Goal: Use online tool/utility

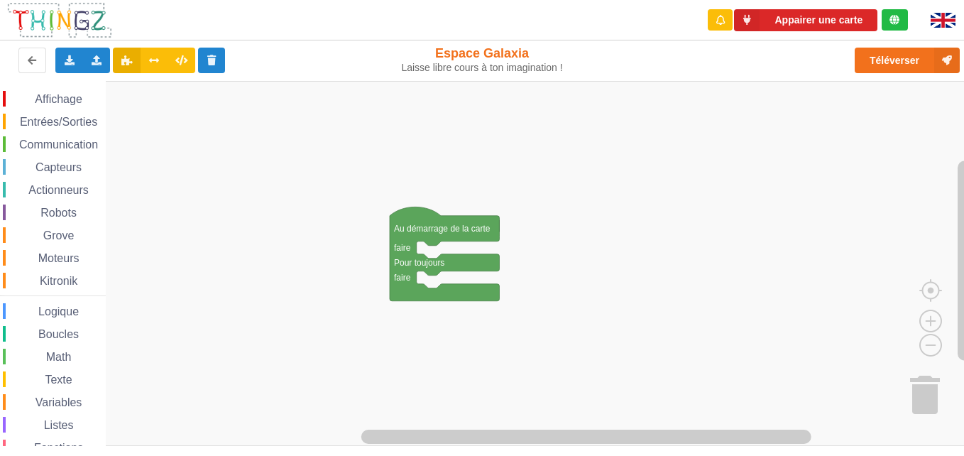
click at [67, 143] on span "Communication" at bounding box center [58, 144] width 83 height 12
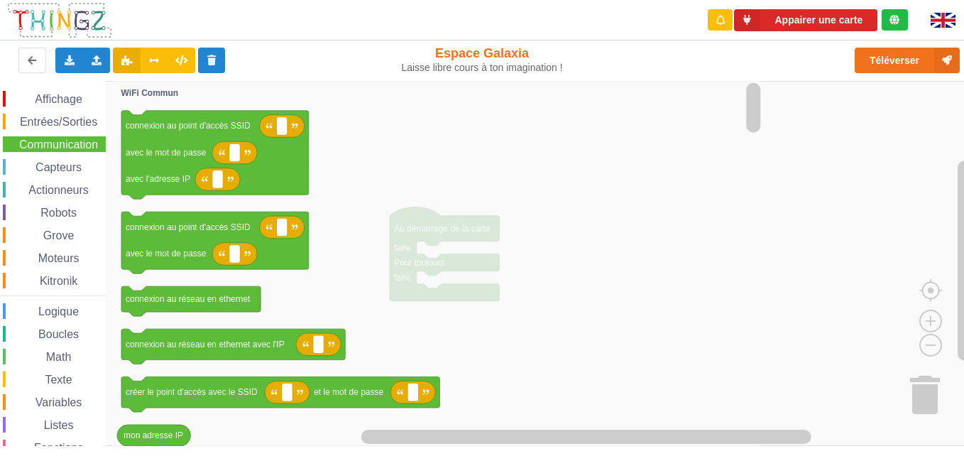
click at [67, 145] on span "Communication" at bounding box center [58, 144] width 83 height 12
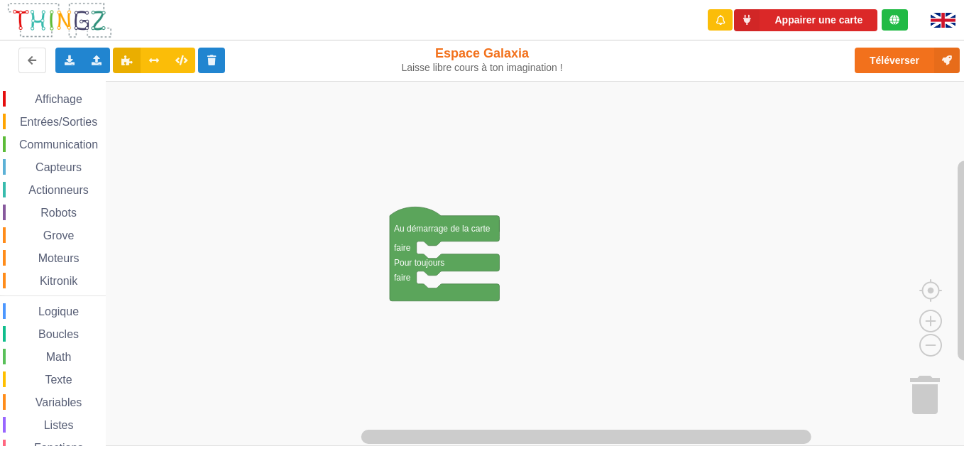
click at [74, 141] on span "Communication" at bounding box center [58, 144] width 83 height 12
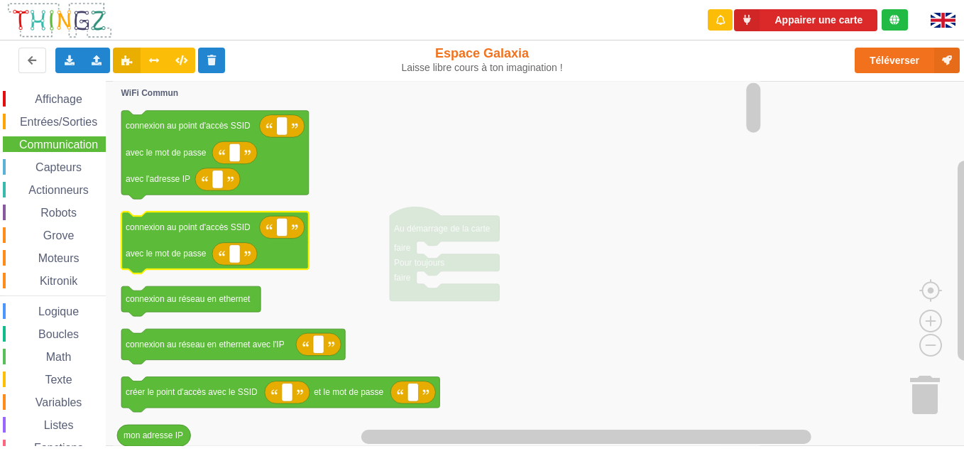
click at [443, 219] on div "Affichage Entrées/Sorties Communication Capteurs Actionneurs Robots Grove Moteu…" at bounding box center [487, 263] width 974 height 365
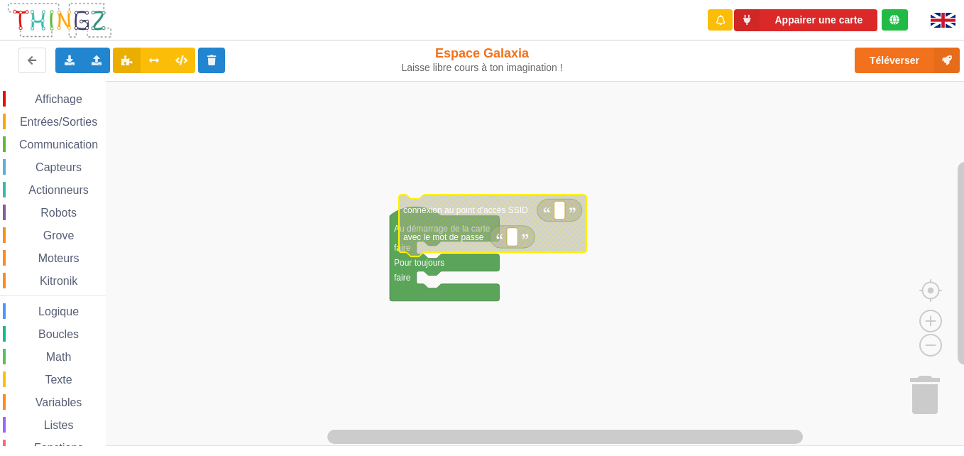
click at [280, 222] on div "Affichage Entrées/Sorties Communication Capteurs Actionneurs Robots Grove Moteu…" at bounding box center [487, 263] width 974 height 365
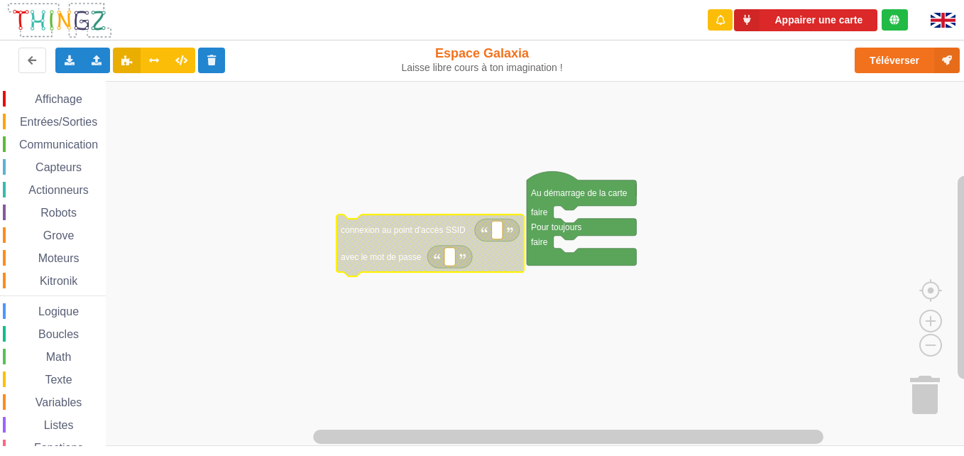
click at [493, 229] on rect "Espace de travail de Blocky" at bounding box center [497, 230] width 11 height 18
type input "T"
type input "techoa5"
click at [451, 262] on rect "Espace de travail de Blocky" at bounding box center [449, 257] width 11 height 18
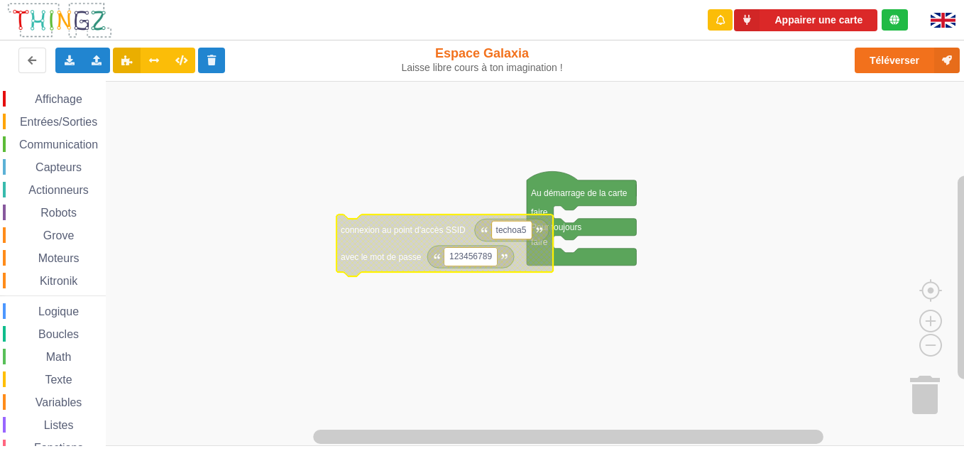
type input "1234567890"
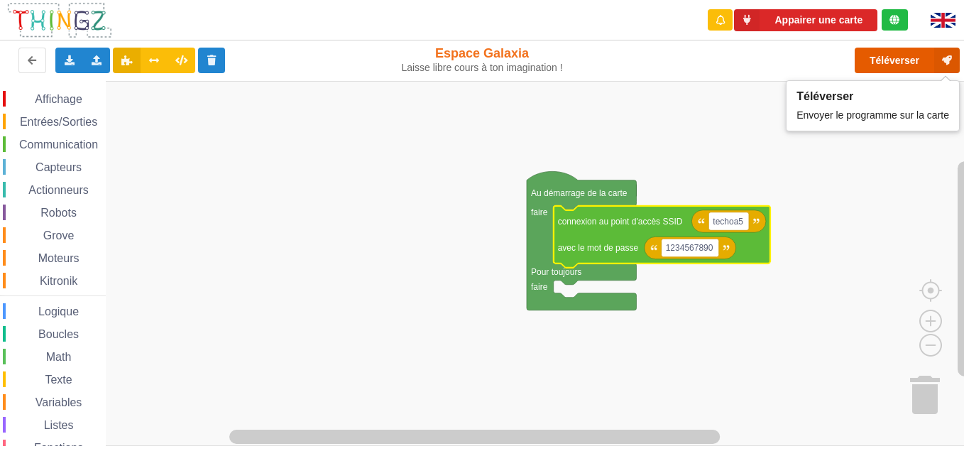
click at [727, 59] on button "Téléverser" at bounding box center [906, 61] width 105 height 26
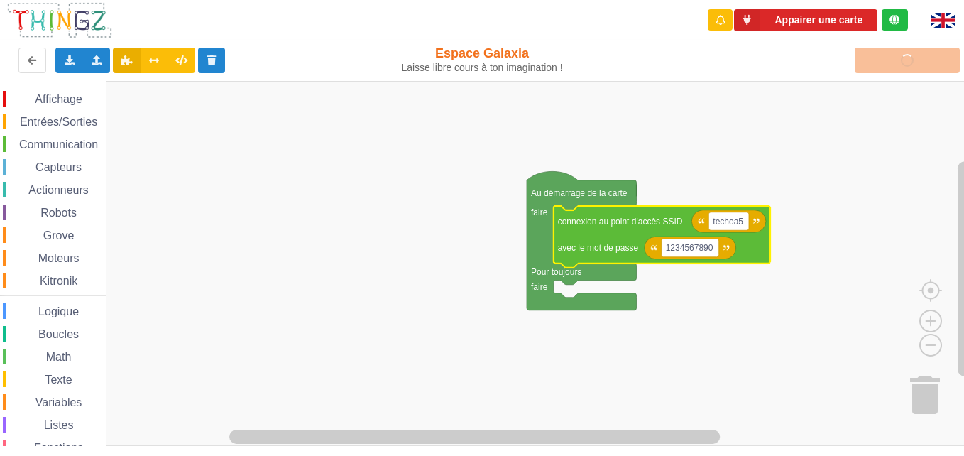
click at [278, 316] on rect "Espace de travail de Blocky" at bounding box center [487, 263] width 974 height 365
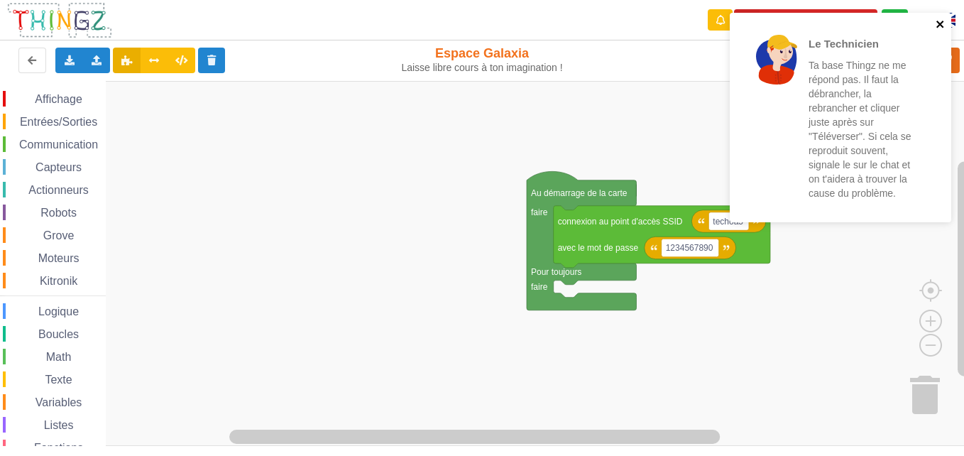
click at [727, 26] on icon "close" at bounding box center [939, 24] width 7 height 7
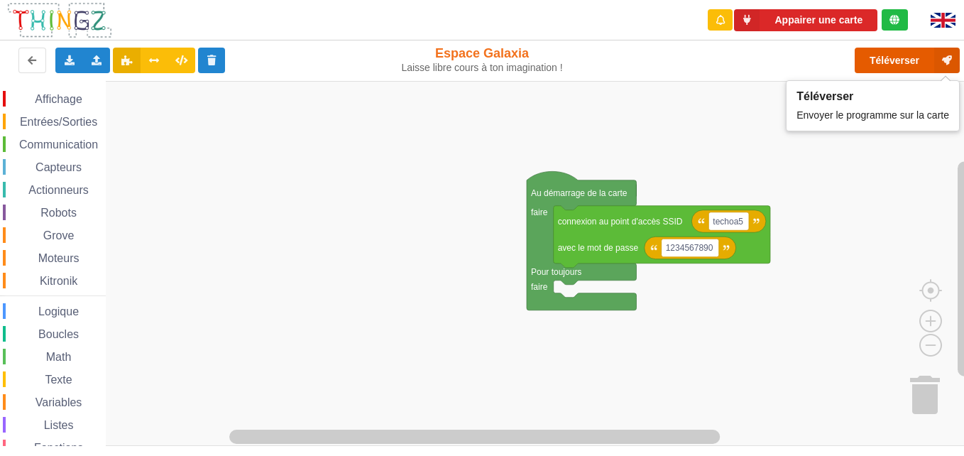
click at [727, 67] on button "Téléverser" at bounding box center [906, 61] width 105 height 26
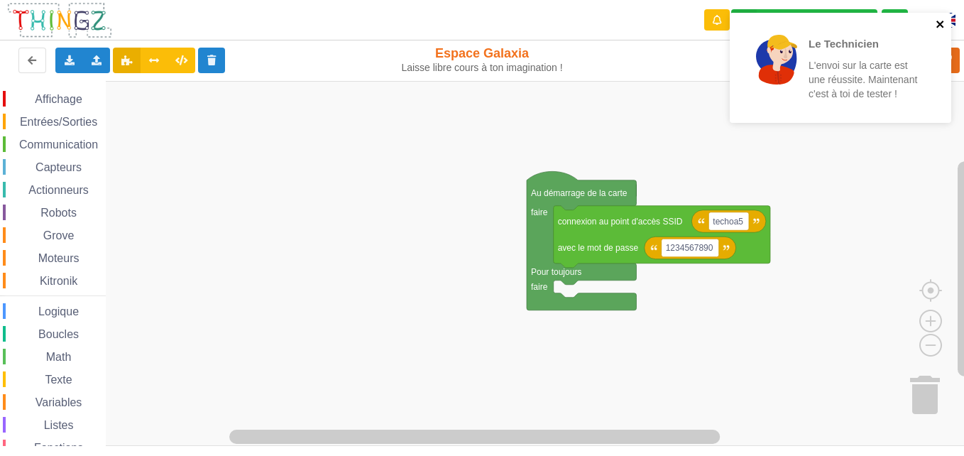
click at [727, 24] on icon "close" at bounding box center [940, 23] width 10 height 11
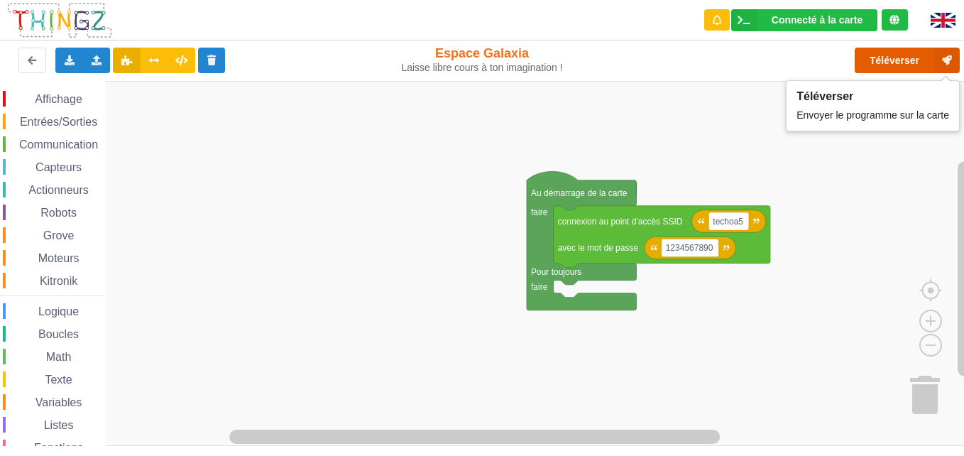
click at [727, 49] on button "Téléverser" at bounding box center [906, 61] width 105 height 26
